Goal: Task Accomplishment & Management: Manage account settings

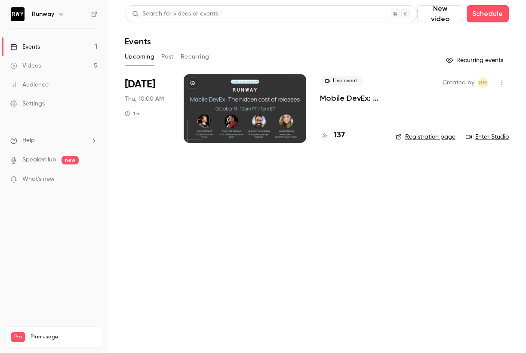
click at [431, 95] on div "Created by RM Registration page Enter Studio" at bounding box center [452, 108] width 113 height 69
click at [365, 94] on p "Mobile DevEx: The true cost of mobile releases" at bounding box center [351, 98] width 62 height 10
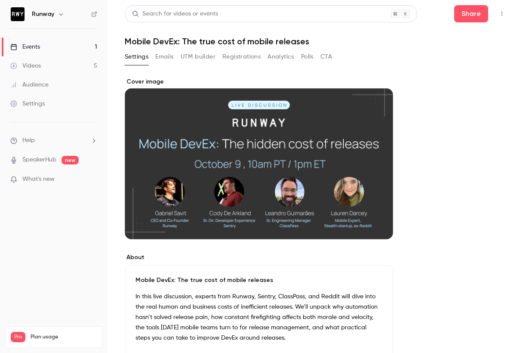
click at [500, 18] on button "button" at bounding box center [502, 14] width 14 height 14
click at [451, 60] on div "Enter Studio" at bounding box center [462, 58] width 65 height 9
click at [162, 57] on button "Emails" at bounding box center [164, 57] width 18 height 14
